Goal: Task Accomplishment & Management: Use online tool/utility

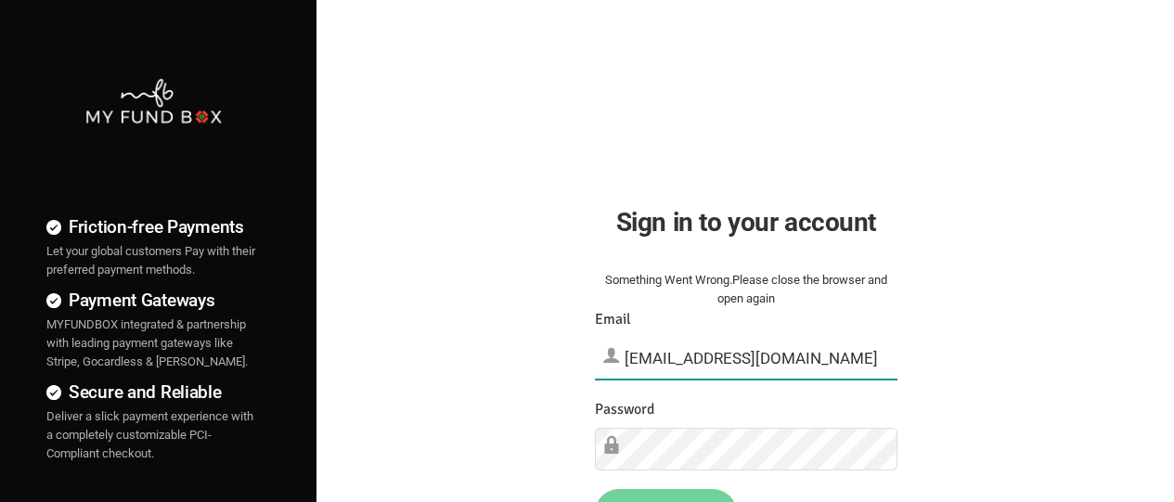
type input "[EMAIL_ADDRESS][DOMAIN_NAME]"
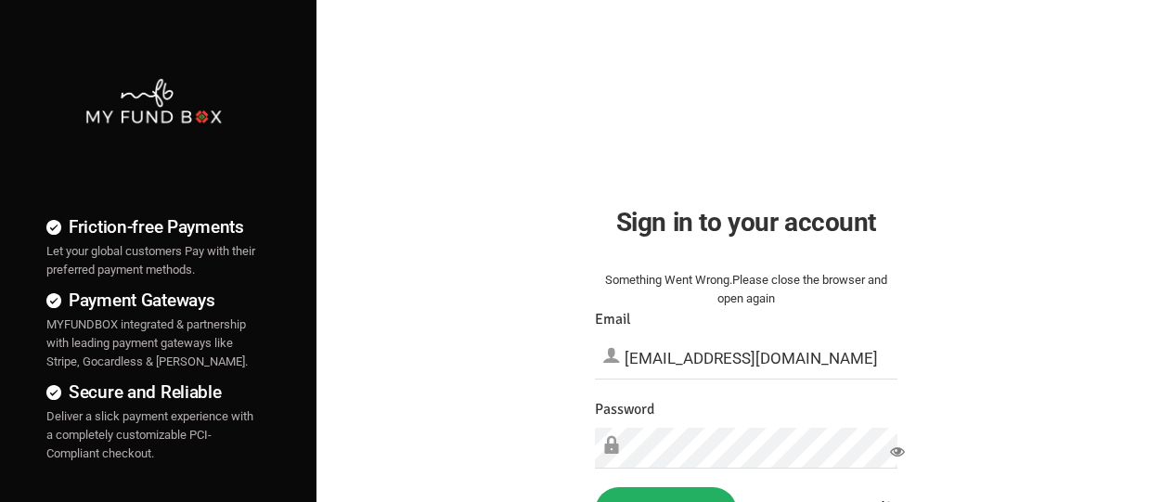
click at [665, 475] on button "Sign in" at bounding box center [666, 511] width 142 height 48
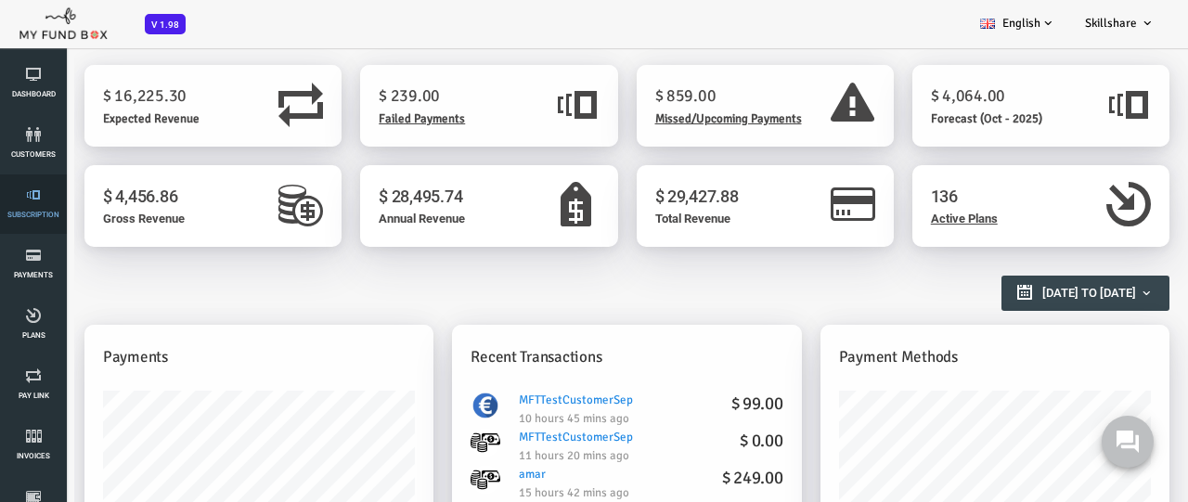
click at [33, 204] on link "Subscription" at bounding box center [34, 203] width 56 height 59
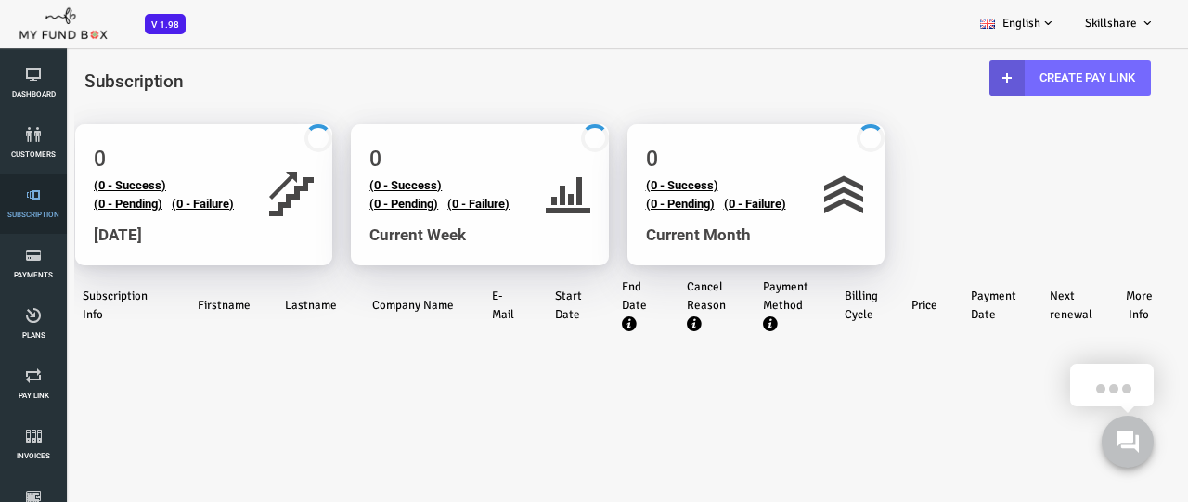
select select "100"
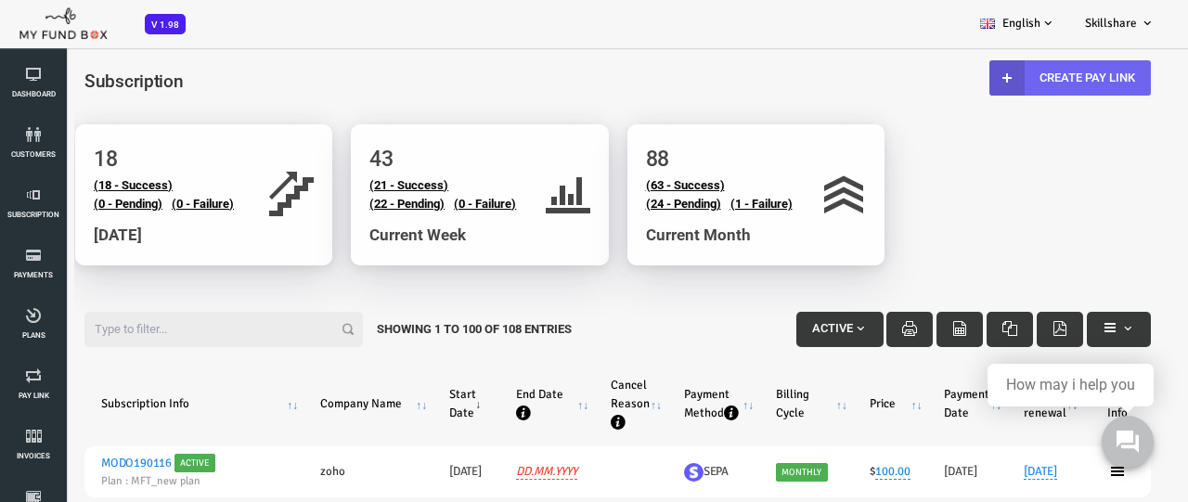
click at [1020, 77] on link "Create Pay Link" at bounding box center [1022, 77] width 161 height 35
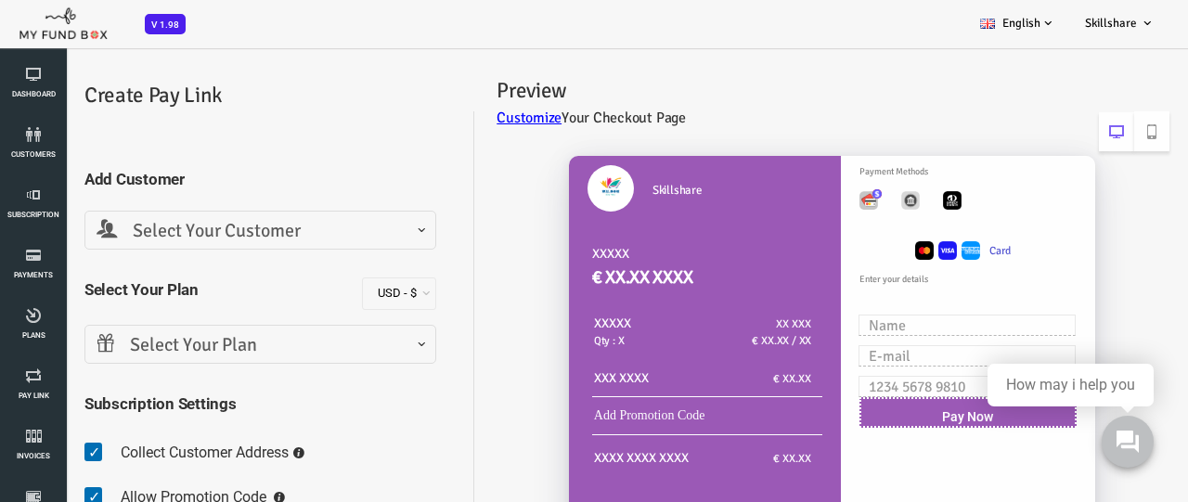
click at [212, 230] on span "Select Your Customer" at bounding box center [213, 231] width 328 height 29
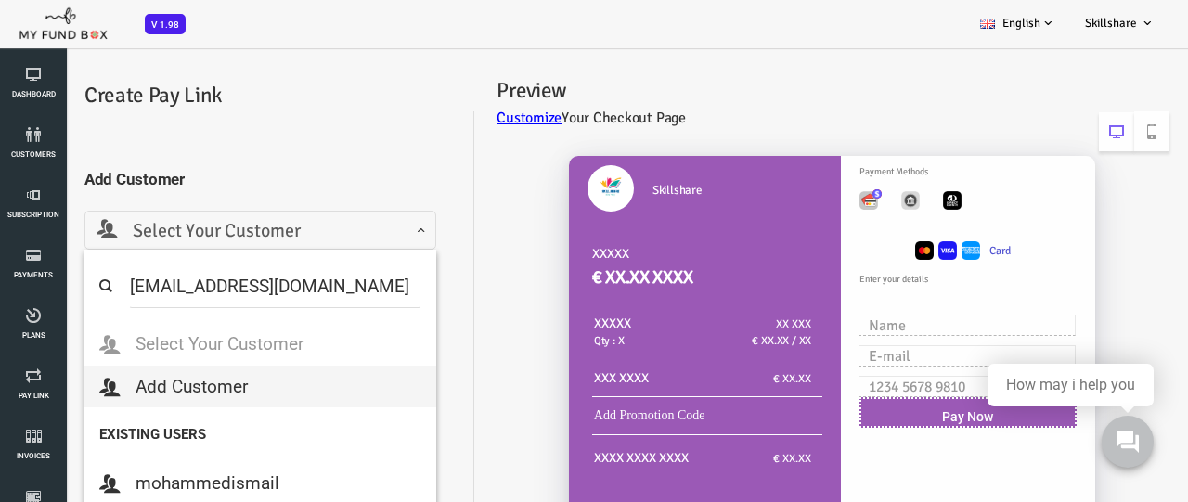
type input "mftmailbox@mailinator.com"
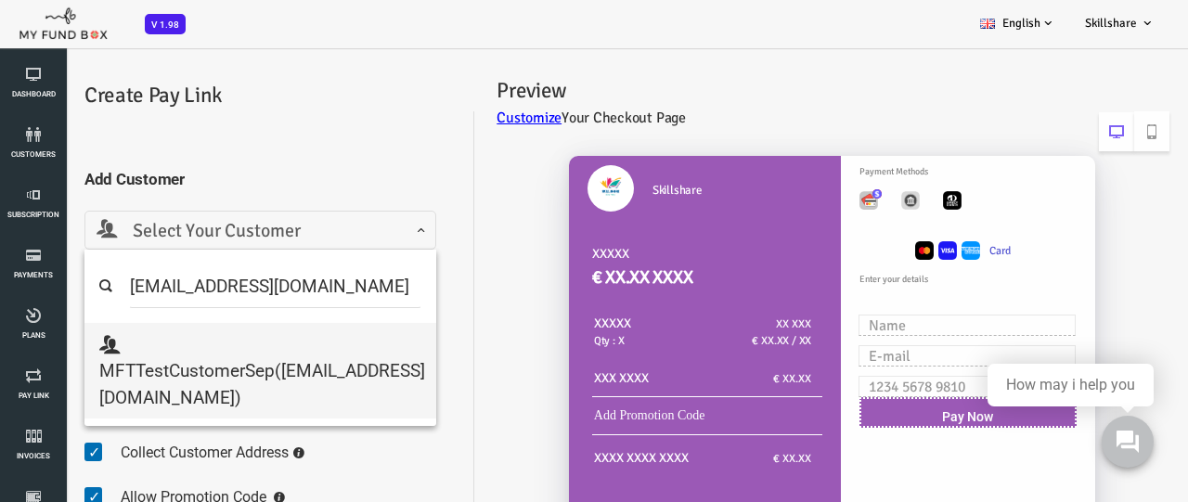
select select "mftmailbox@mailinator.com"
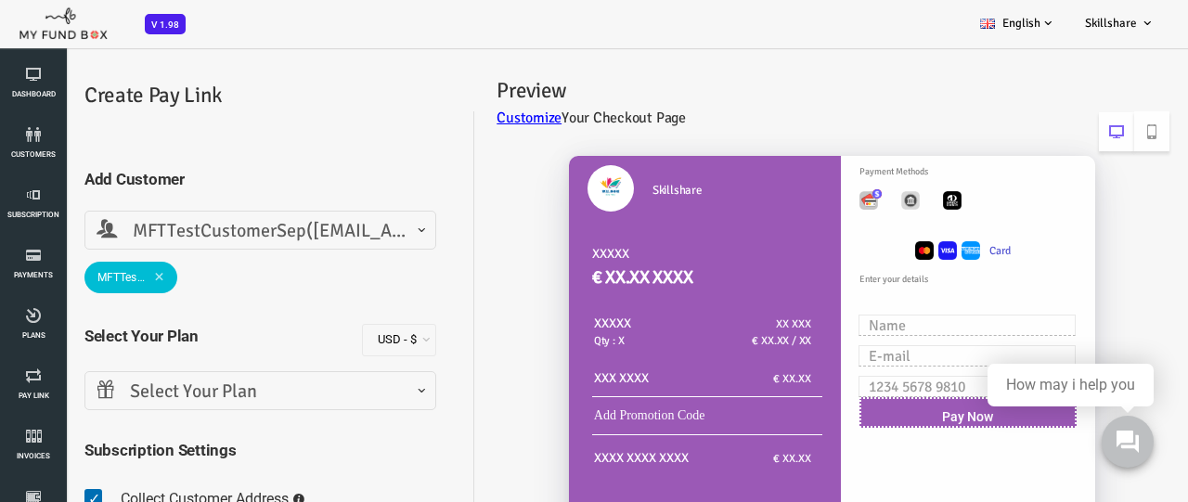
click at [212, 391] on span "Select Your Plan" at bounding box center [213, 392] width 328 height 29
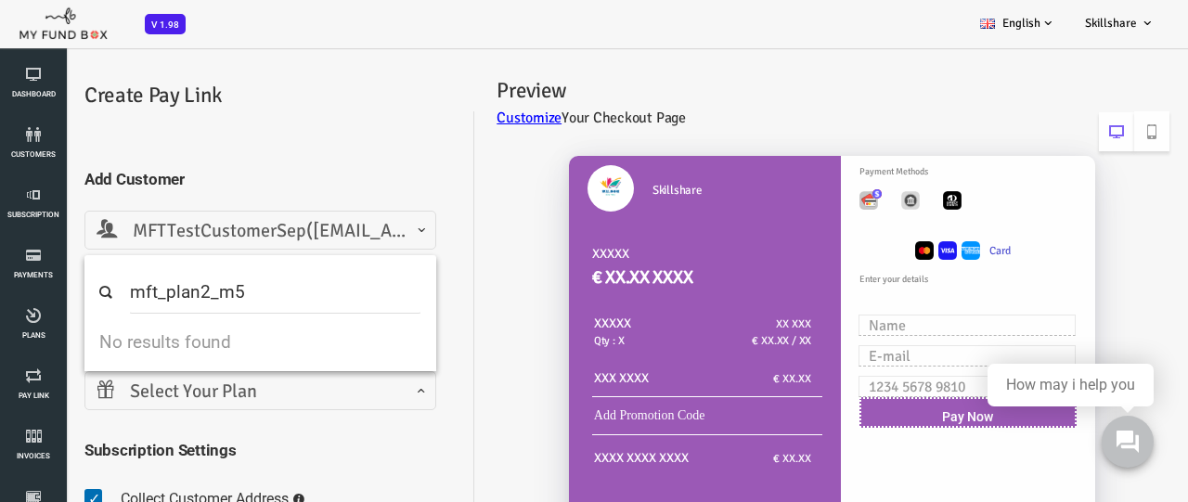
type input "mft_plan2_m5"
